Goal: Information Seeking & Learning: Check status

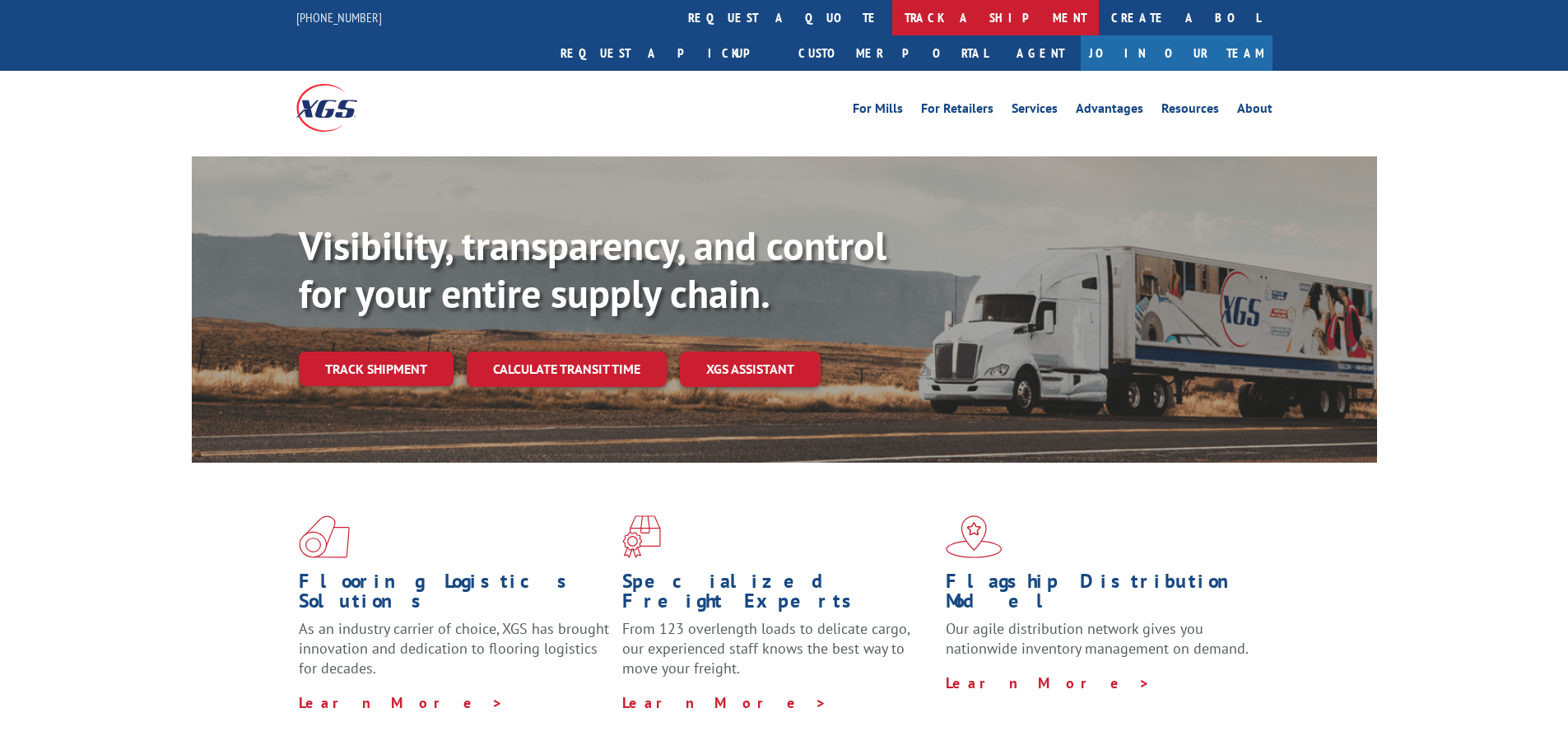
click at [338, 82] on div at bounding box center [327, 107] width 61 height 73
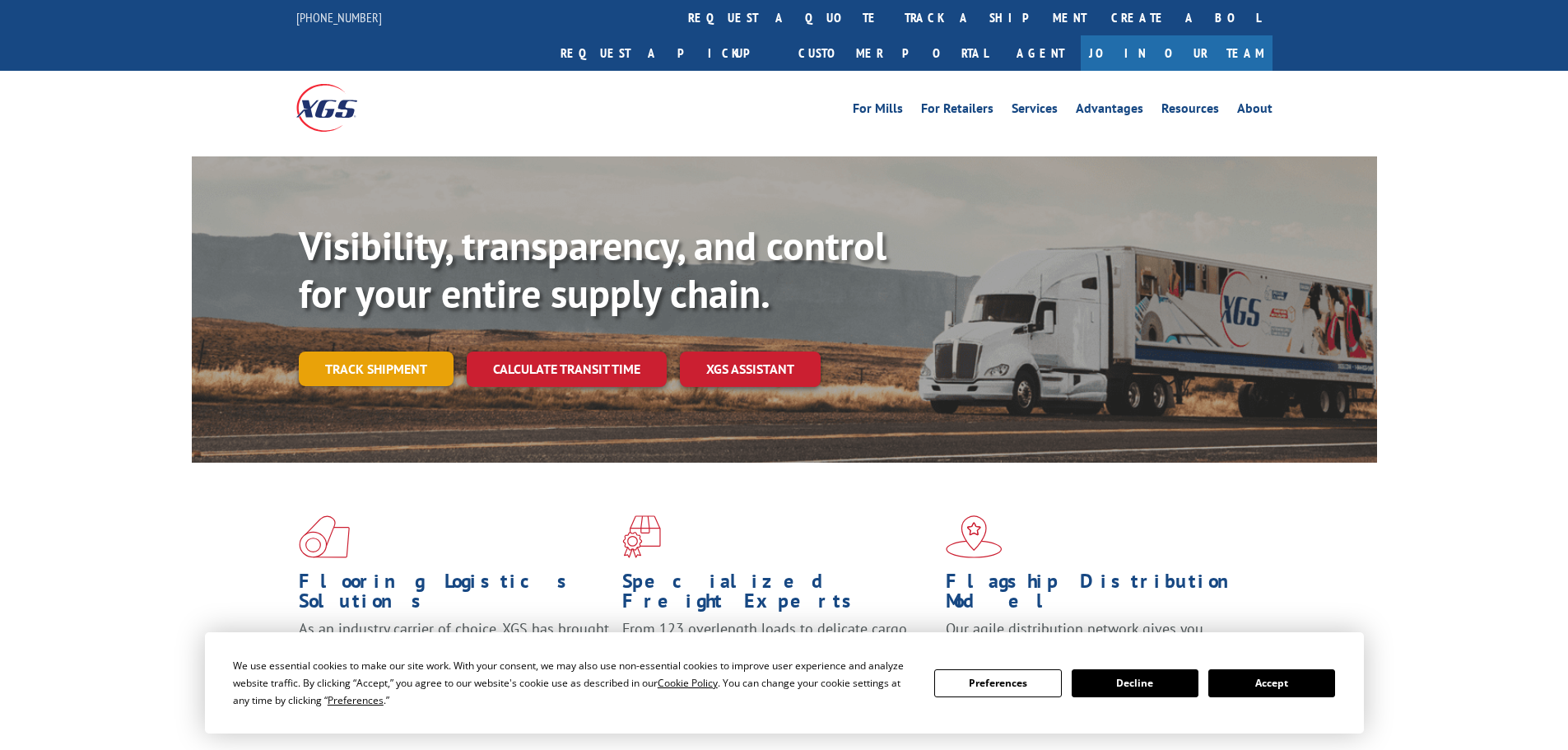
click at [377, 352] on link "Track shipment" at bounding box center [377, 369] width 155 height 35
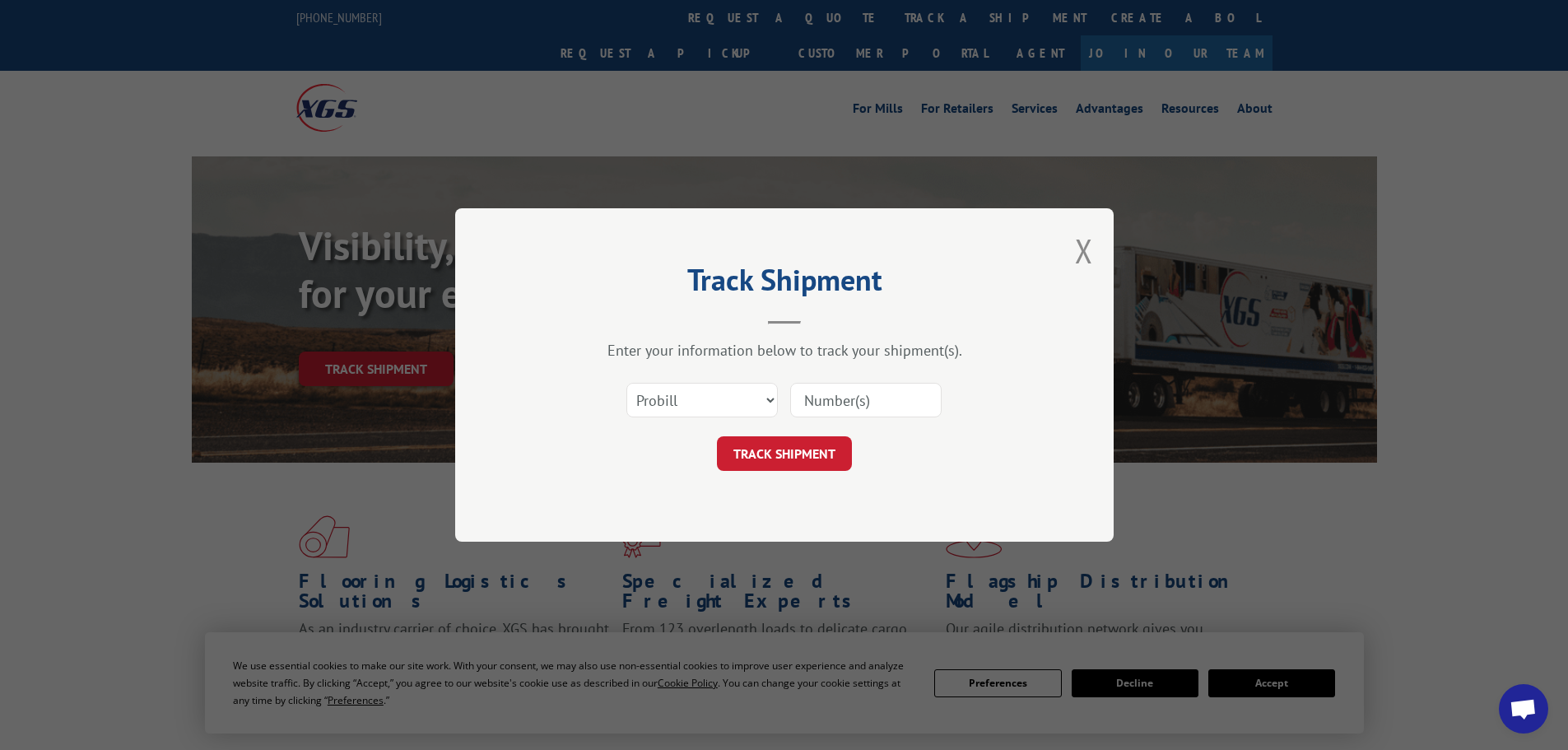
paste input "53835"
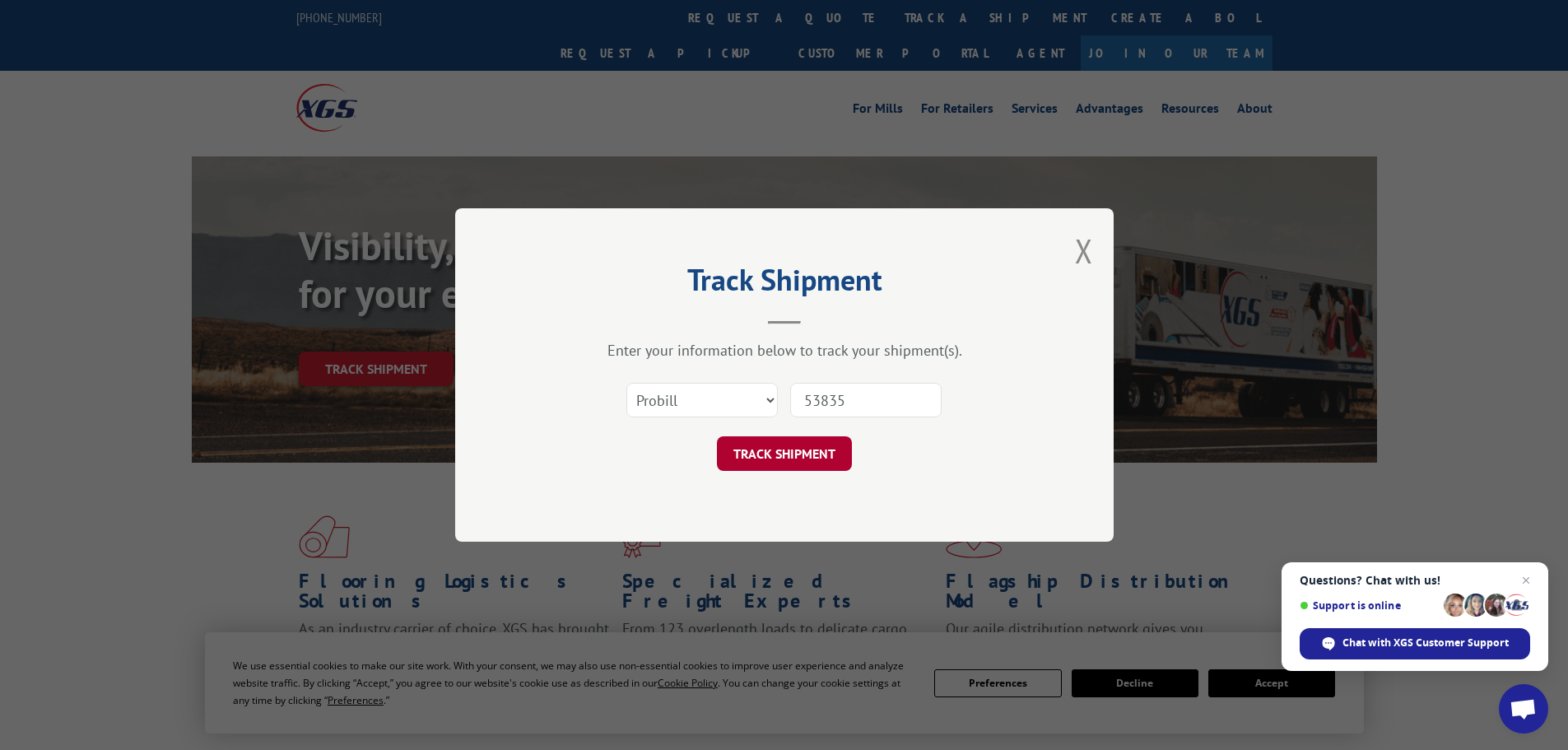
type input "53835"
click at [821, 462] on button "TRACK SHIPMENT" at bounding box center [784, 454] width 135 height 35
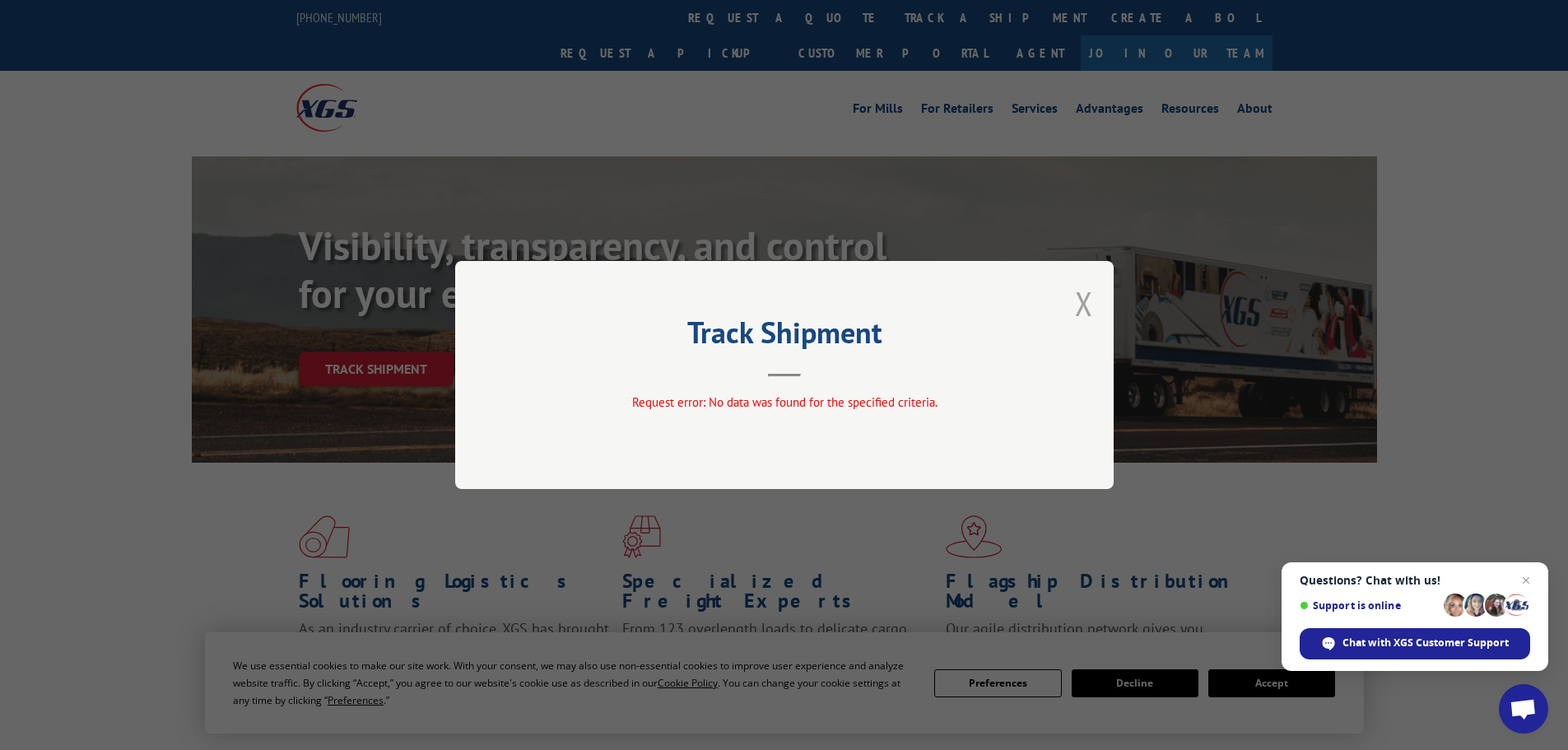
click at [1090, 297] on button "Close modal" at bounding box center [1084, 303] width 18 height 44
